Goal: Task Accomplishment & Management: Manage account settings

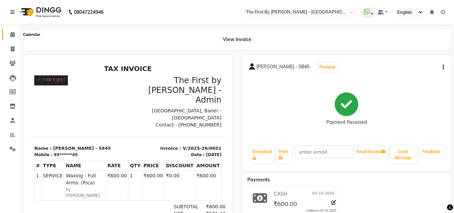
click at [11, 37] on icon at bounding box center [12, 34] width 4 height 5
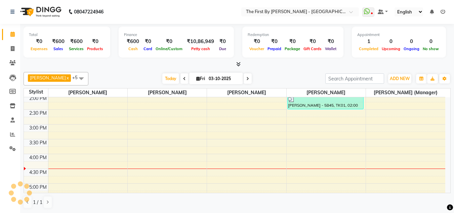
scroll to position [168, 0]
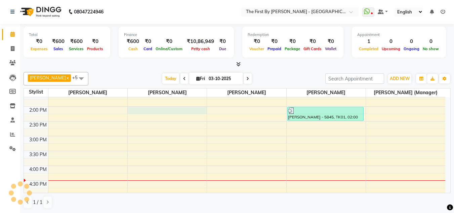
click at [180, 109] on div "8:00 AM 8:30 AM 9:00 AM 9:30 AM 10:00 AM 10:30 AM 11:00 AM 11:30 AM 12:00 PM 12…" at bounding box center [235, 121] width 422 height 384
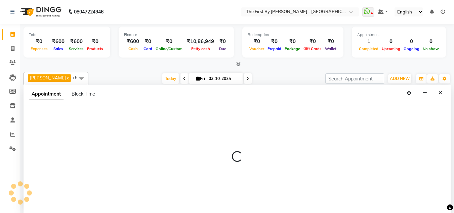
select select "68243"
select select "840"
select select "tentative"
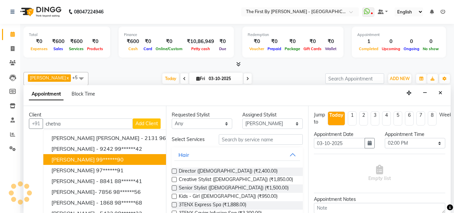
drag, startPoint x: 112, startPoint y: 162, endPoint x: 119, endPoint y: 165, distance: 7.6
click at [112, 162] on ngb-highlight "99******90" at bounding box center [110, 159] width 28 height 7
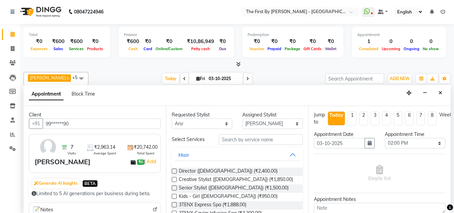
type input "99******90"
click at [237, 152] on button "Hair" at bounding box center [237, 155] width 126 height 12
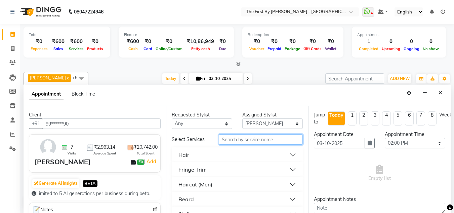
click at [244, 139] on input "text" at bounding box center [261, 139] width 84 height 10
type input "H"
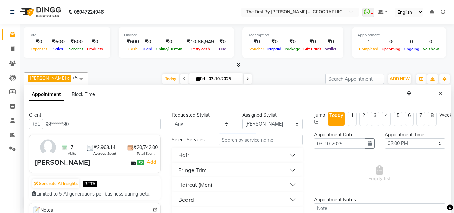
click at [274, 155] on button "Hair" at bounding box center [237, 155] width 126 height 12
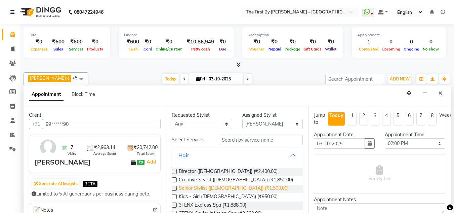
click at [247, 186] on span "Senior Stylist ([DEMOGRAPHIC_DATA]) (₹1,500.00)" at bounding box center [234, 189] width 110 height 8
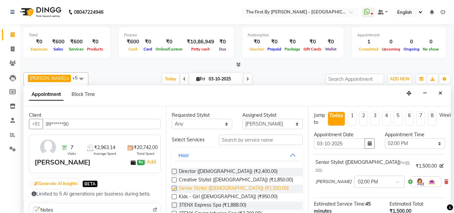
checkbox input "false"
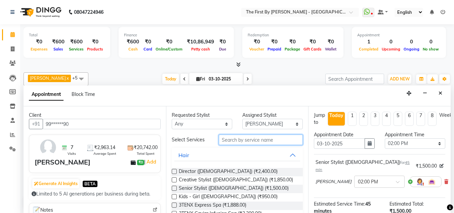
click at [255, 140] on input "text" at bounding box center [261, 139] width 84 height 10
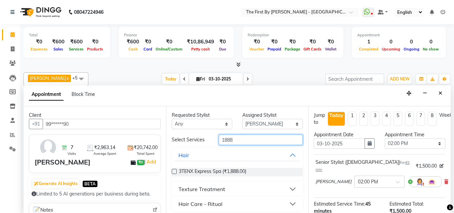
type input "1888"
click at [253, 183] on div "Texture Treatment" at bounding box center [237, 189] width 131 height 15
click at [255, 188] on button "Texture Treatment" at bounding box center [237, 189] width 126 height 12
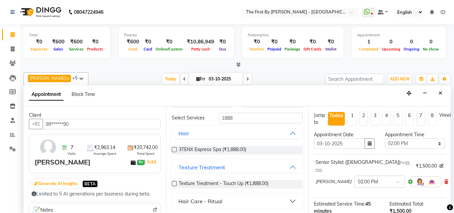
click at [259, 194] on div "Hair Care - Ritual" at bounding box center [237, 201] width 131 height 15
click at [259, 197] on button "Hair Care - Ritual" at bounding box center [237, 200] width 126 height 12
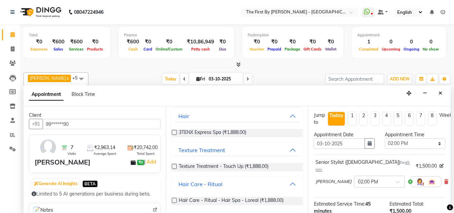
scroll to position [41, 0]
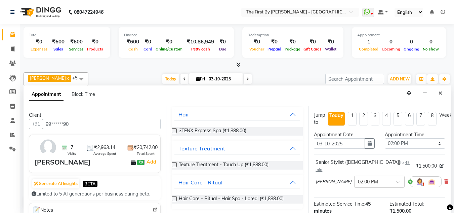
click at [261, 195] on span "Hair Care - Ritual - Hair Spa - Loreal (₹1,888.00)" at bounding box center [231, 199] width 105 height 8
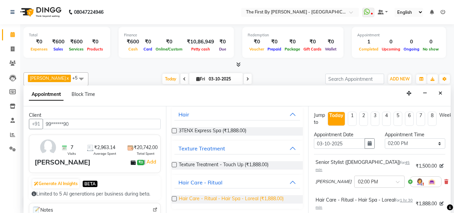
click at [261, 197] on span "Hair Care - Ritual - Hair Spa - Loreal (₹1,888.00)" at bounding box center [231, 199] width 105 height 8
checkbox input "false"
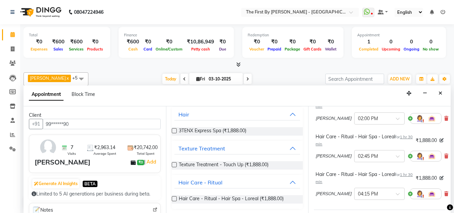
scroll to position [60, 0]
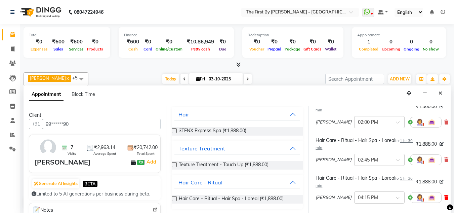
click at [444, 195] on icon at bounding box center [446, 197] width 4 height 5
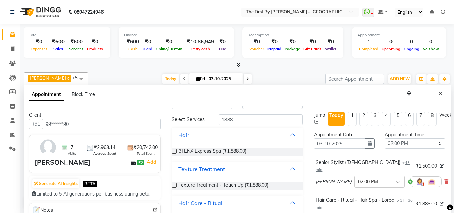
scroll to position [0, 0]
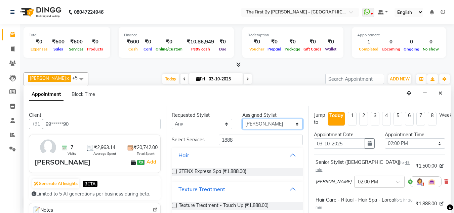
click at [247, 126] on select "Select [PERSON_NAME] [PERSON_NAME] [PERSON_NAME] [PERSON_NAME] [PERSON_NAME] [P…" at bounding box center [272, 124] width 61 height 10
select select "49085"
click at [242, 119] on select "Select [PERSON_NAME] [PERSON_NAME] [PERSON_NAME] [PERSON_NAME] [PERSON_NAME] [P…" at bounding box center [272, 124] width 61 height 10
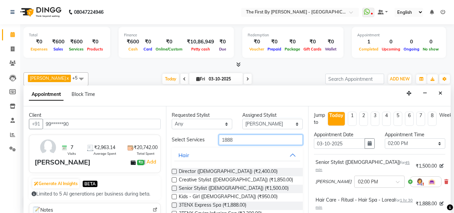
click at [248, 140] on input "1888" at bounding box center [261, 139] width 84 height 10
click at [248, 141] on input "1888" at bounding box center [261, 139] width 84 height 10
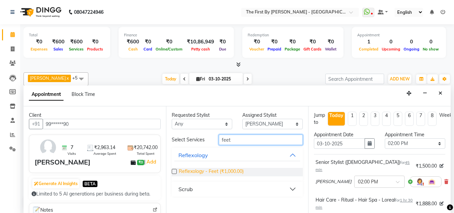
type input "feet"
click at [233, 172] on span "Reflexology - Feet (₹1,000.00)" at bounding box center [211, 172] width 65 height 8
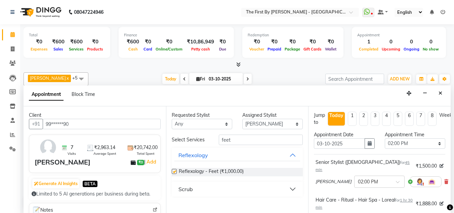
checkbox input "false"
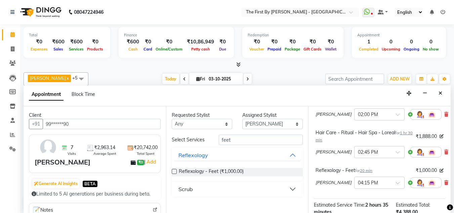
scroll to position [134, 0]
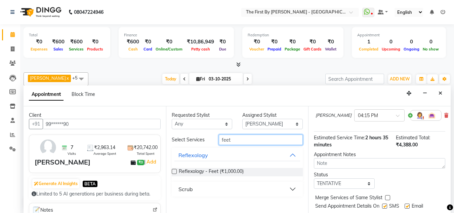
click at [238, 143] on input "feet" at bounding box center [261, 139] width 84 height 10
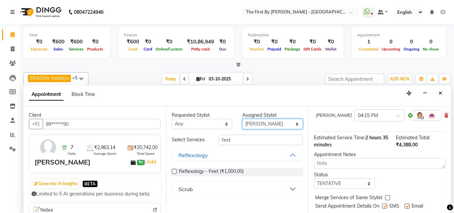
click at [256, 122] on select "Select [PERSON_NAME] [PERSON_NAME] [PERSON_NAME] [PERSON_NAME] [PERSON_NAME] [P…" at bounding box center [272, 124] width 61 height 10
select select "68243"
click at [242, 119] on select "Select [PERSON_NAME] [PERSON_NAME] [PERSON_NAME] [PERSON_NAME] [PERSON_NAME] [P…" at bounding box center [272, 124] width 61 height 10
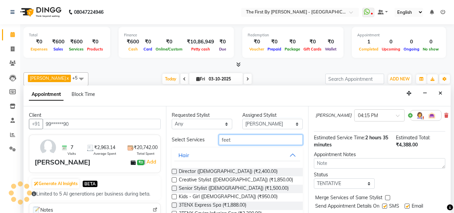
click at [259, 137] on input "feet" at bounding box center [261, 139] width 84 height 10
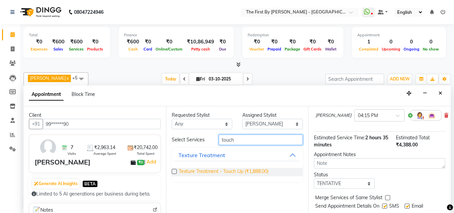
type input "touch"
click at [258, 174] on span "Texture Treatment - Touch Up (₹1,888.00)" at bounding box center [224, 172] width 90 height 8
checkbox input "false"
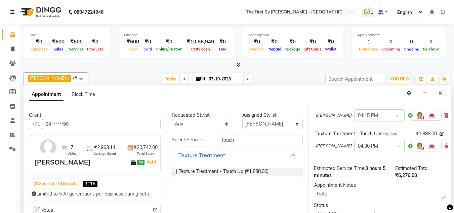
scroll to position [185, 0]
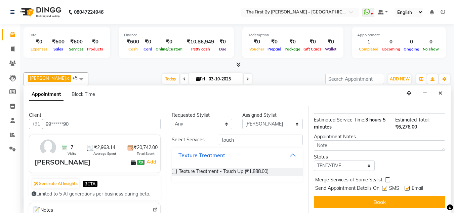
click at [347, 189] on div "Jump to [DATE] 1 2 3 4 5 6 7 8 Weeks Appointment Date [DATE] Appointment Time S…" at bounding box center [379, 159] width 143 height 107
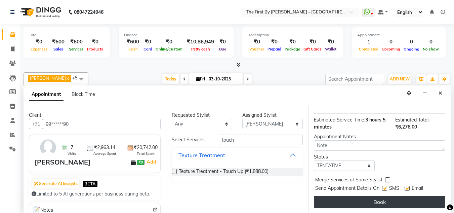
click at [352, 196] on button "Book" at bounding box center [379, 202] width 131 height 12
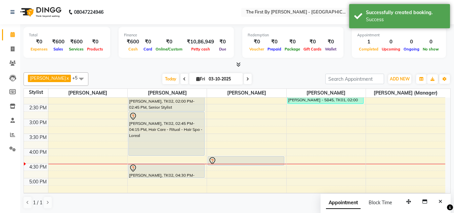
scroll to position [202, 0]
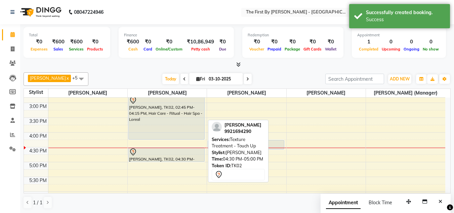
click at [198, 151] on div at bounding box center [166, 152] width 75 height 8
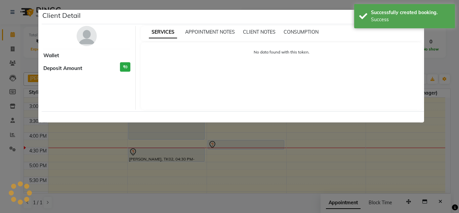
select select "7"
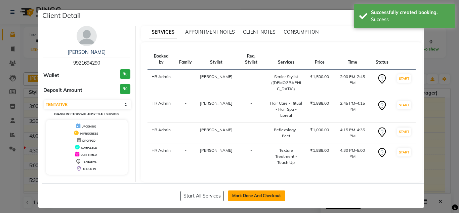
click at [241, 190] on button "Mark Done And Checkout" at bounding box center [256, 195] width 57 height 11
select select "6407"
select select "service"
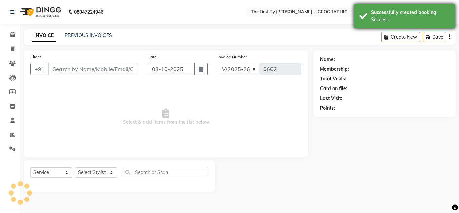
type input "99******90"
select select "68243"
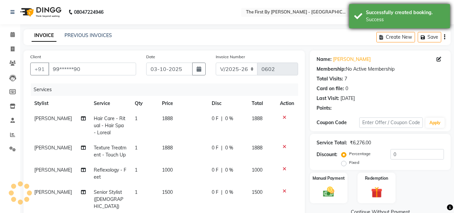
click at [421, 27] on div "Successfully created booking. Success" at bounding box center [399, 16] width 101 height 24
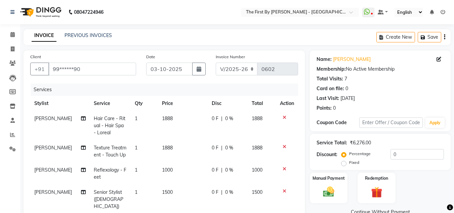
scroll to position [123, 0]
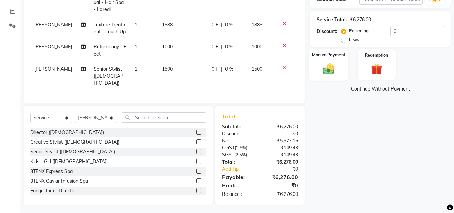
click at [338, 66] on img at bounding box center [328, 68] width 19 height 13
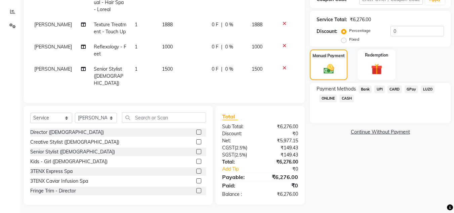
click at [383, 89] on span "UPI" at bounding box center [380, 89] width 10 height 8
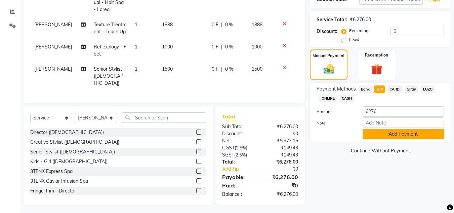
click at [392, 134] on button "Add Payment" at bounding box center [403, 134] width 81 height 10
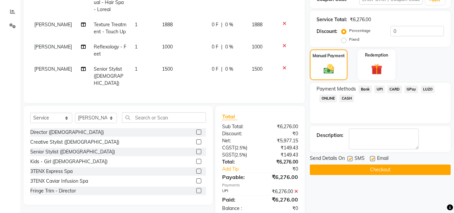
scroll to position [137, 0]
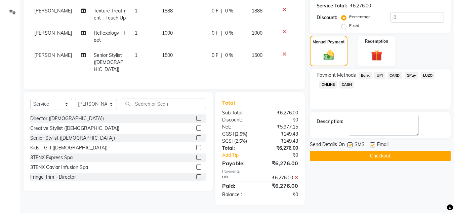
click at [399, 153] on button "Checkout" at bounding box center [380, 156] width 141 height 10
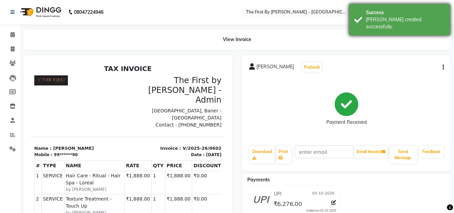
click at [407, 14] on div "Success" at bounding box center [405, 12] width 79 height 7
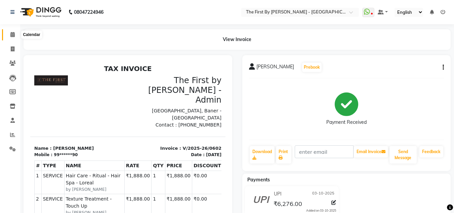
click at [15, 34] on icon at bounding box center [12, 34] width 4 height 5
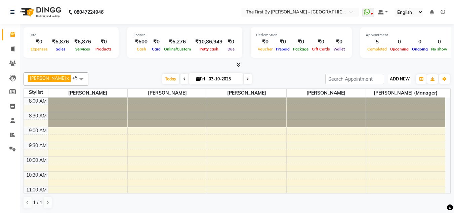
click at [395, 77] on span "ADD NEW" at bounding box center [400, 78] width 20 height 5
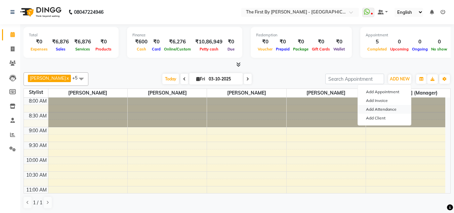
click at [393, 110] on link "Add Attendance" at bounding box center [384, 109] width 53 height 9
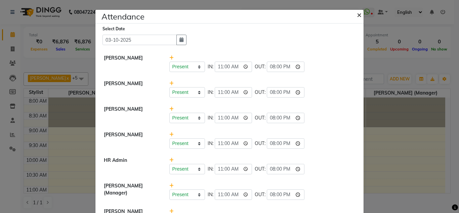
click at [358, 17] on span "×" at bounding box center [359, 14] width 5 height 10
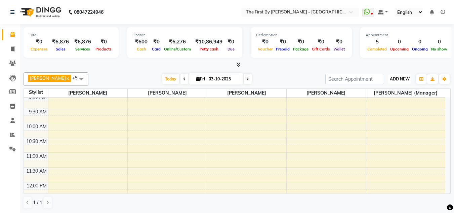
click at [395, 82] on button "ADD NEW Toggle Dropdown" at bounding box center [399, 78] width 23 height 9
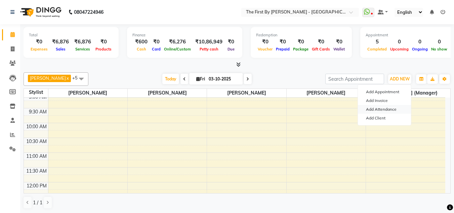
click at [389, 113] on link "Add Attendance" at bounding box center [384, 109] width 53 height 9
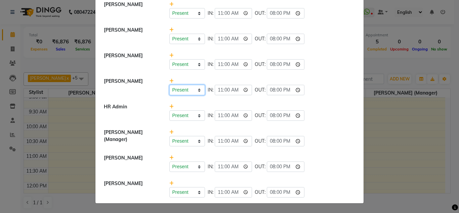
drag, startPoint x: 191, startPoint y: 89, endPoint x: 191, endPoint y: 94, distance: 5.4
click at [191, 89] on select "Present Absent Late Half Day Weekly Off" at bounding box center [187, 90] width 36 height 10
select select "A"
click at [169, 85] on select "Present Absent Late Half Day Weekly Off" at bounding box center [187, 90] width 36 height 10
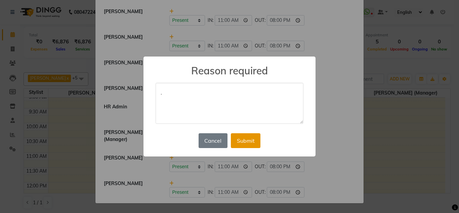
type textarea "."
click at [254, 139] on button "Submit" at bounding box center [246, 140] width 30 height 15
select select "A"
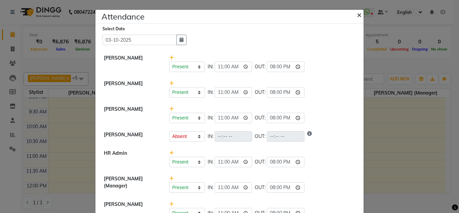
click at [359, 14] on span "×" at bounding box center [359, 14] width 5 height 10
